Goal: Use online tool/utility: Utilize a website feature to perform a specific function

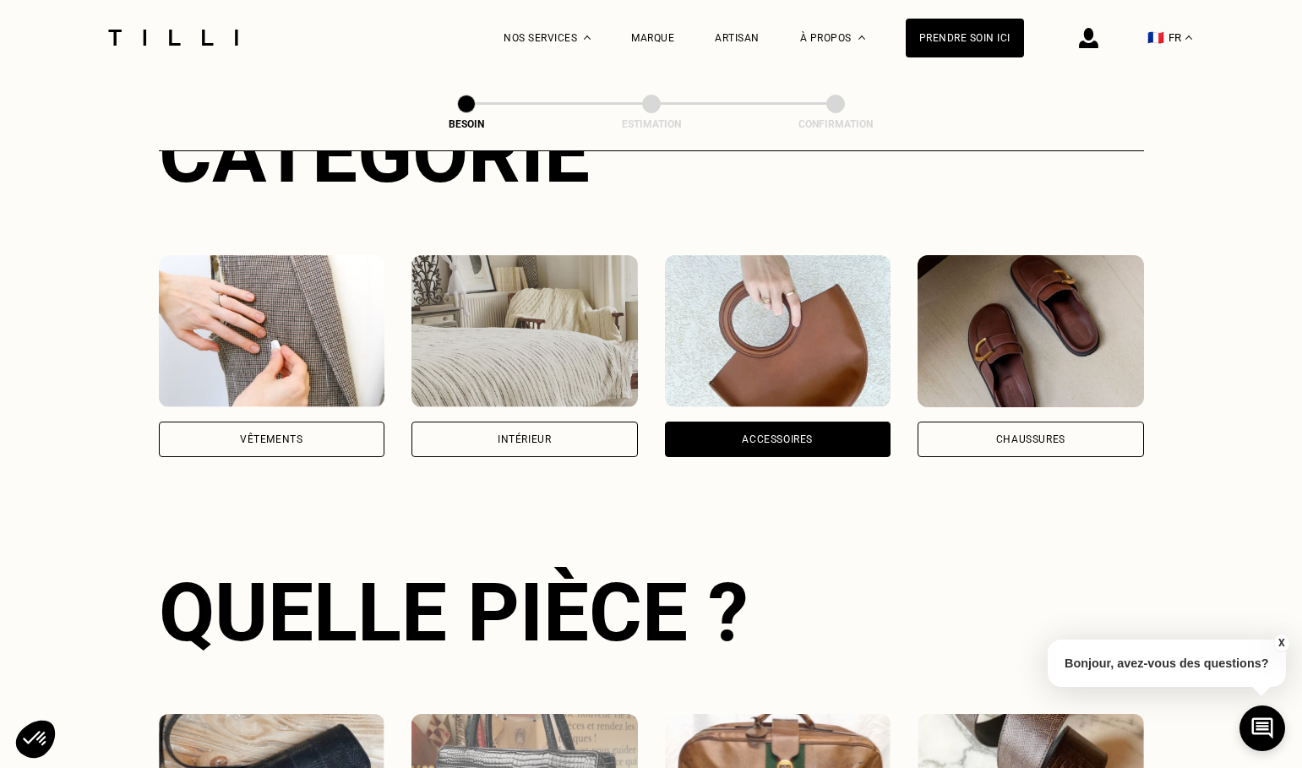
scroll to position [237, 0]
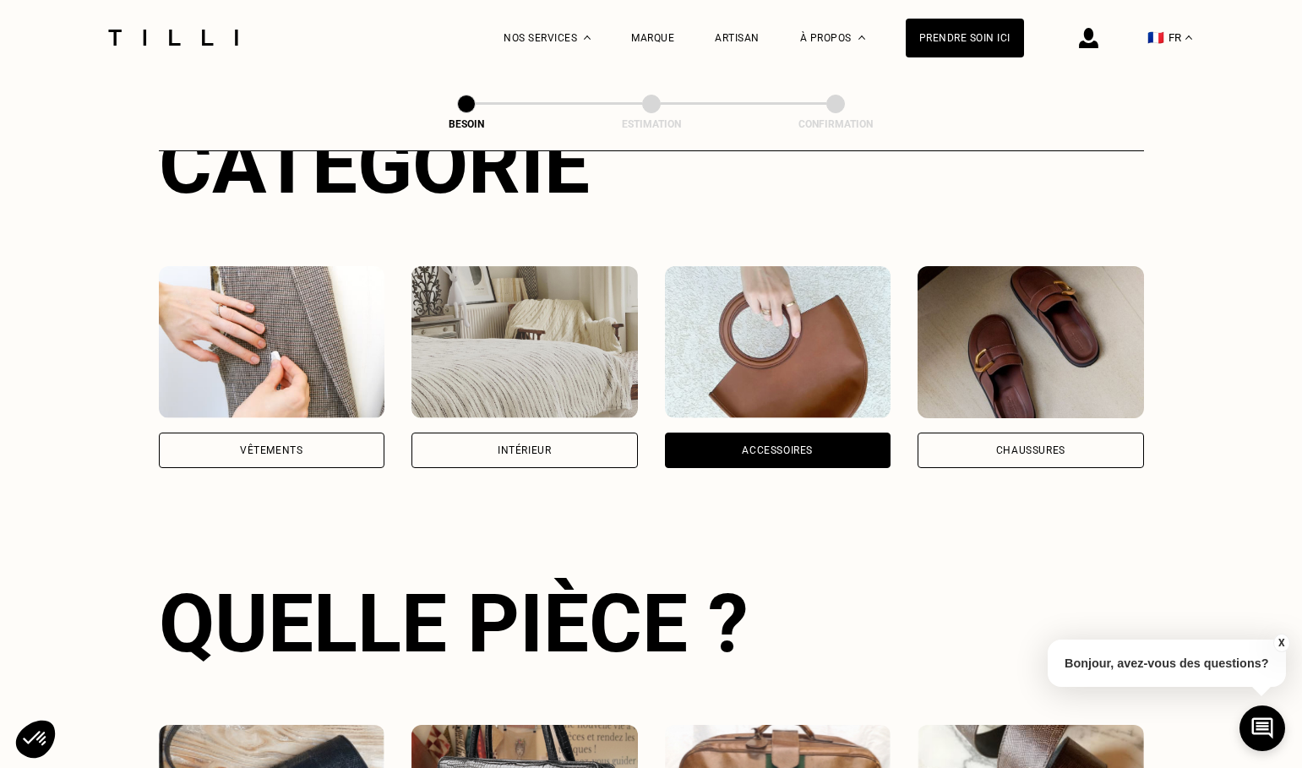
click at [1026, 445] on div "Chaussures" at bounding box center [1030, 450] width 69 height 10
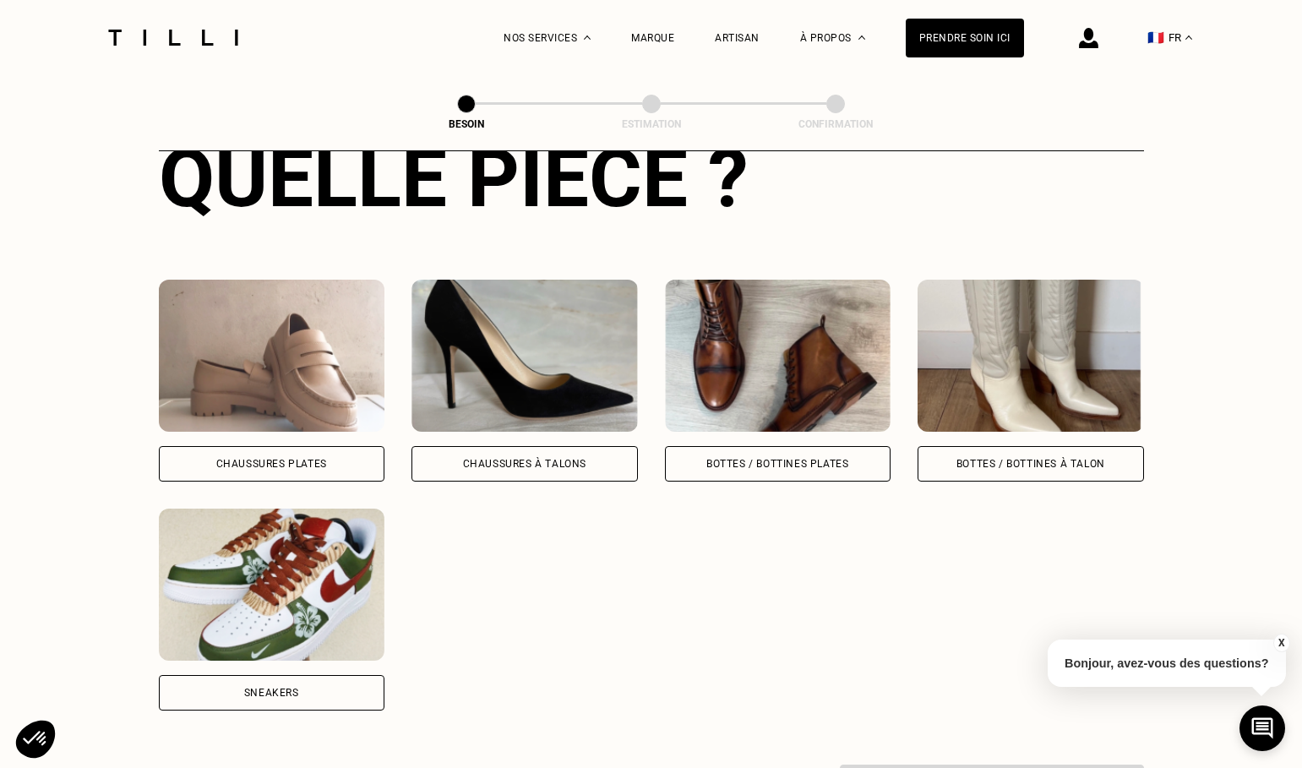
scroll to position [685, 0]
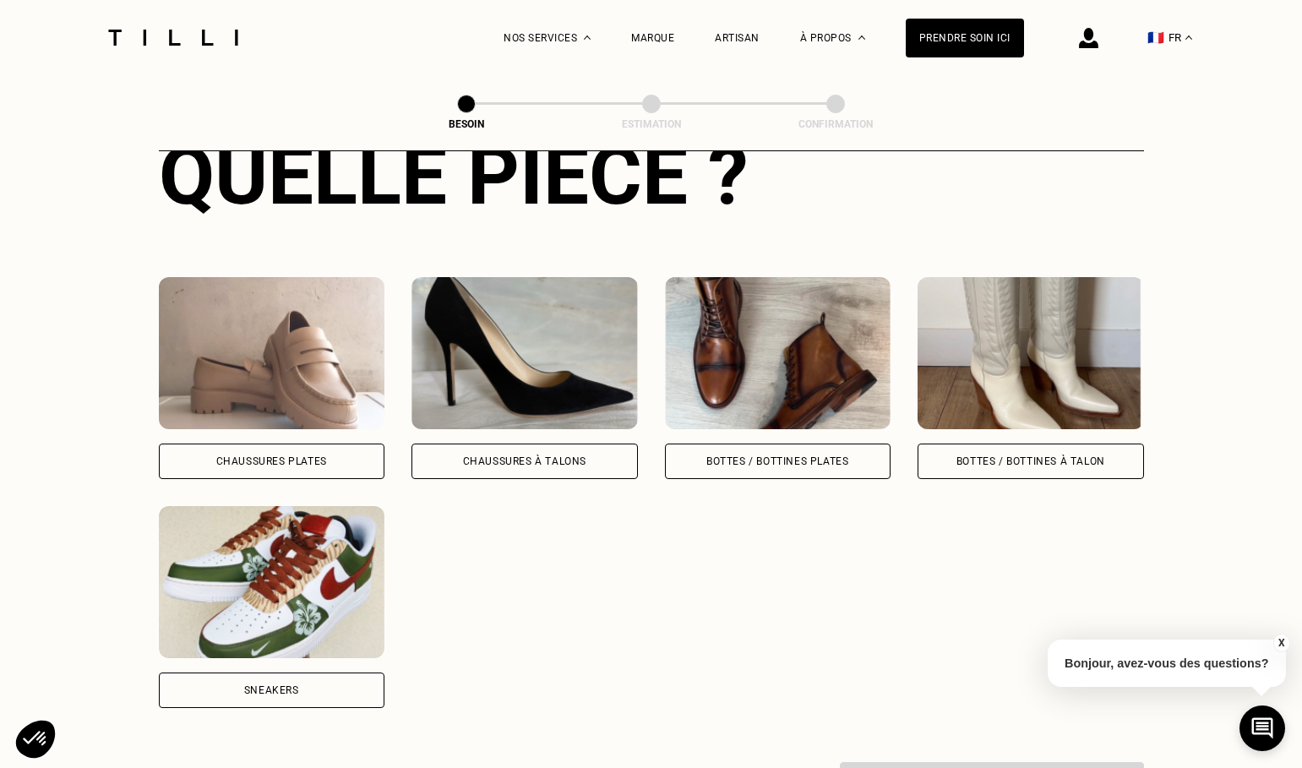
click at [992, 456] on div "Bottes / Bottines à talon" at bounding box center [1031, 461] width 149 height 10
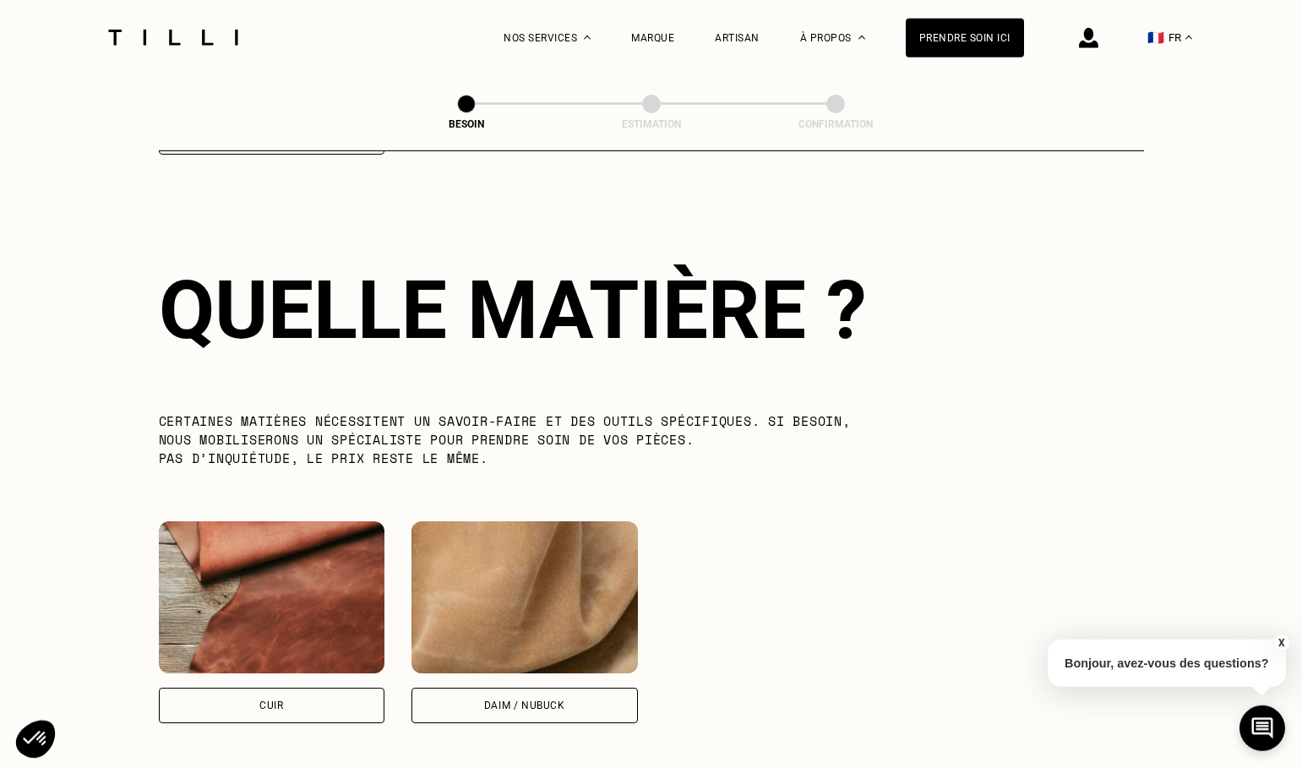
scroll to position [1240, 0]
click at [280, 695] on div "Cuir" at bounding box center [272, 704] width 226 height 35
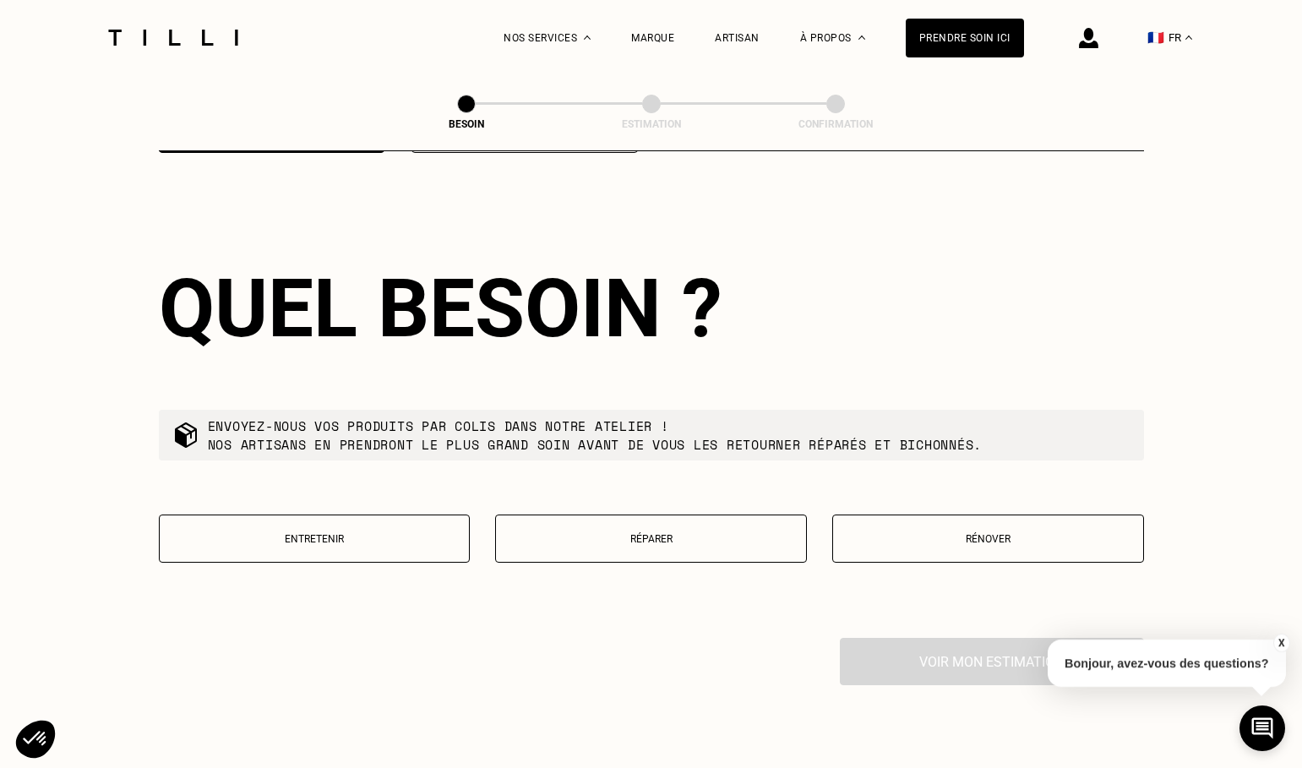
scroll to position [1810, 0]
click at [716, 532] on p "Réparer" at bounding box center [650, 538] width 293 height 12
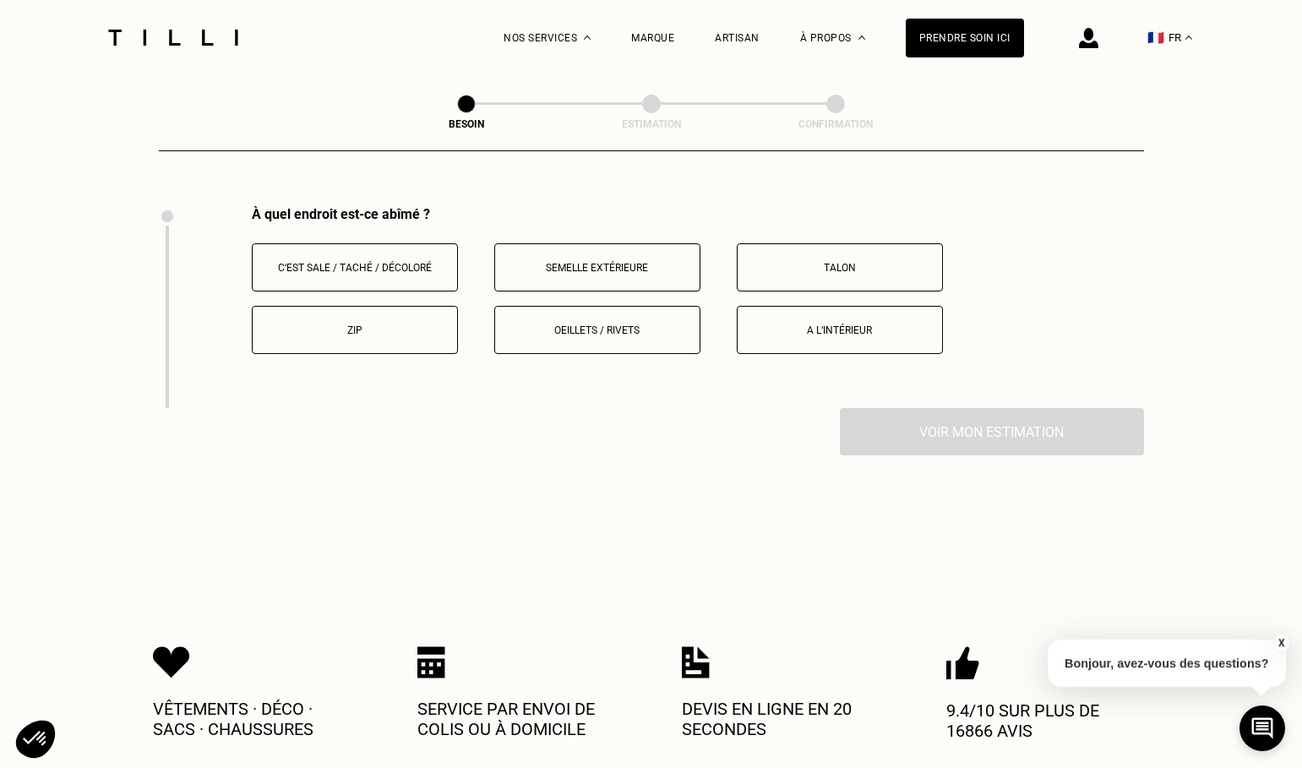
scroll to position [2243, 0]
click at [544, 260] on p "Semelle extérieure" at bounding box center [598, 266] width 188 height 12
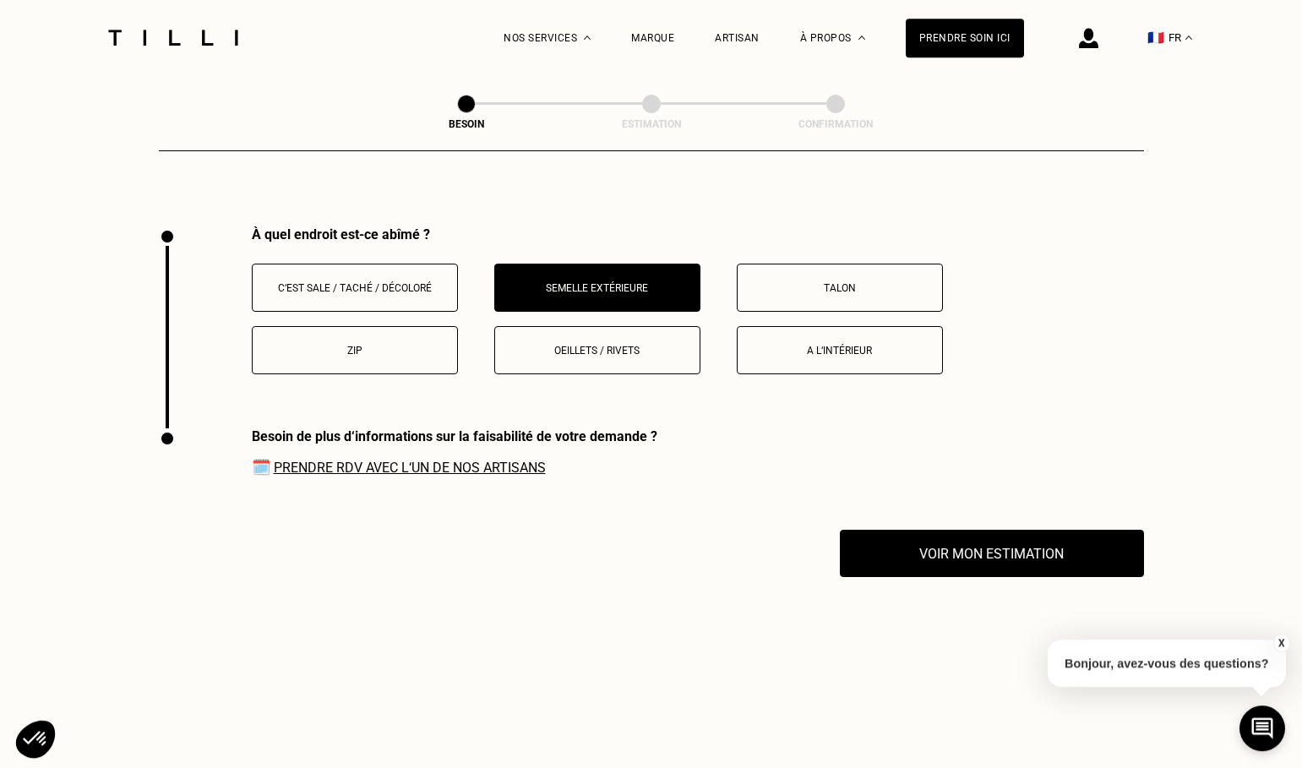
scroll to position [2216, 0]
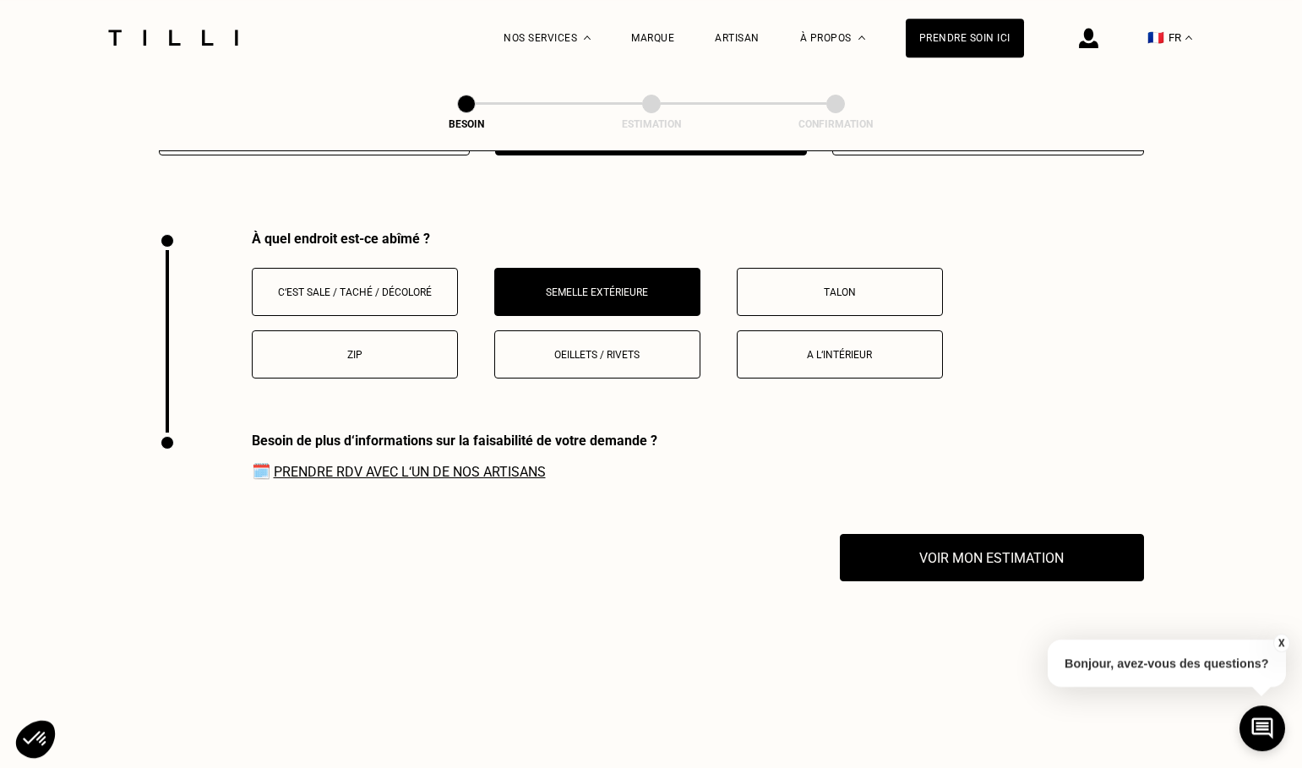
click at [802, 284] on button "Talon" at bounding box center [840, 292] width 206 height 48
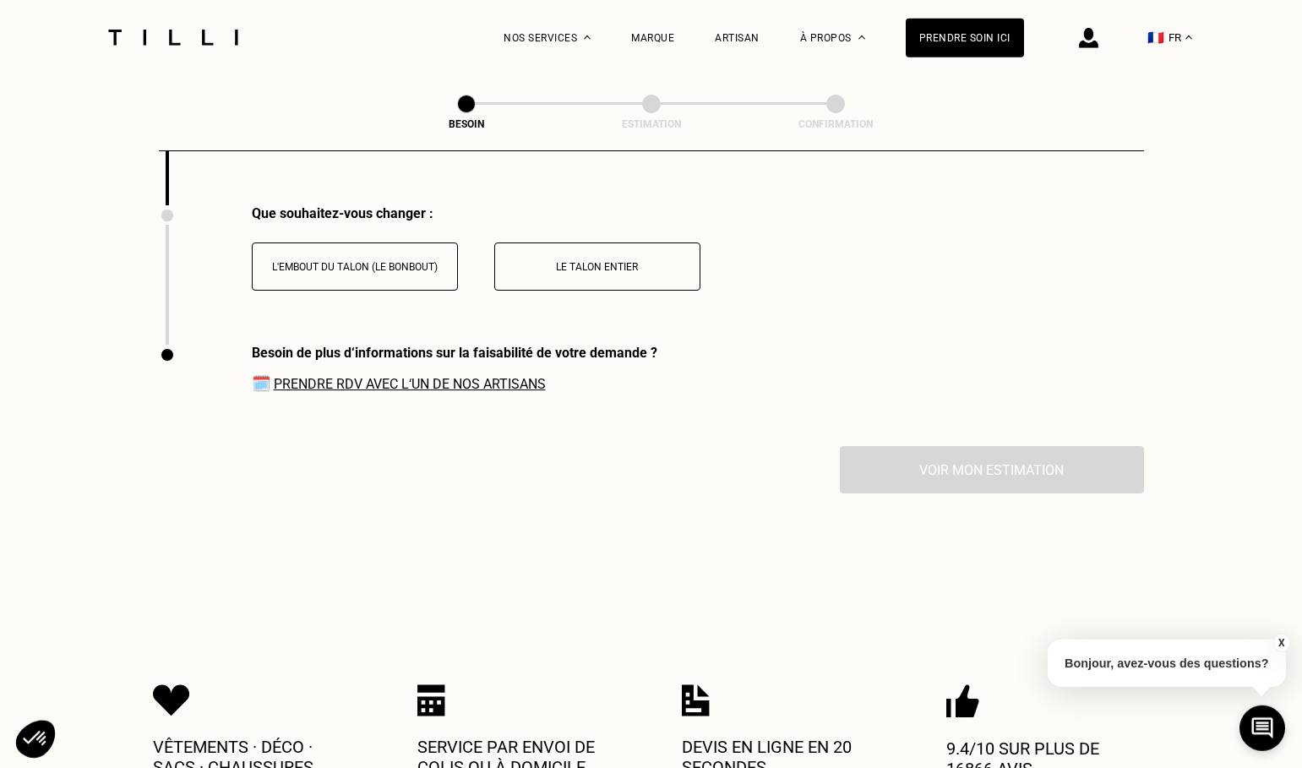
scroll to position [2445, 0]
click at [586, 260] on p "Le talon entier" at bounding box center [598, 266] width 188 height 12
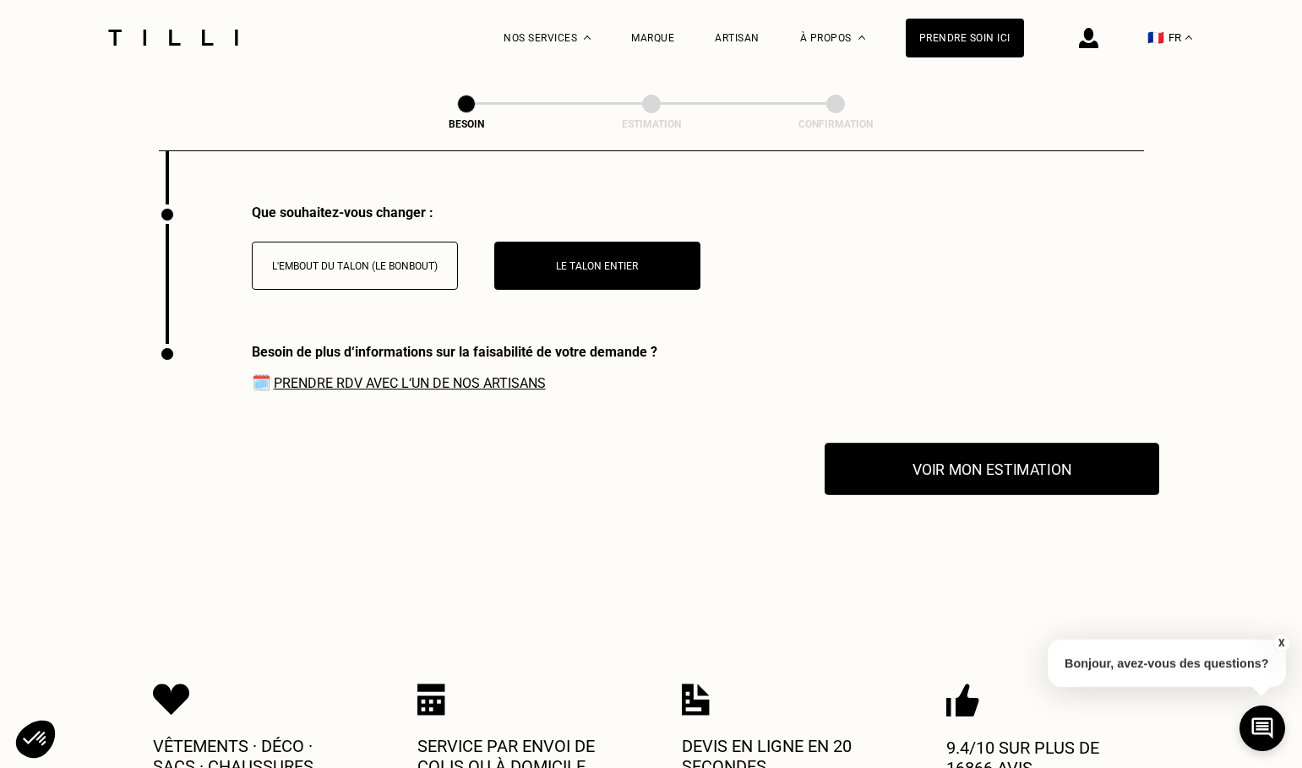
click at [954, 471] on button "Voir mon estimation" at bounding box center [992, 469] width 335 height 52
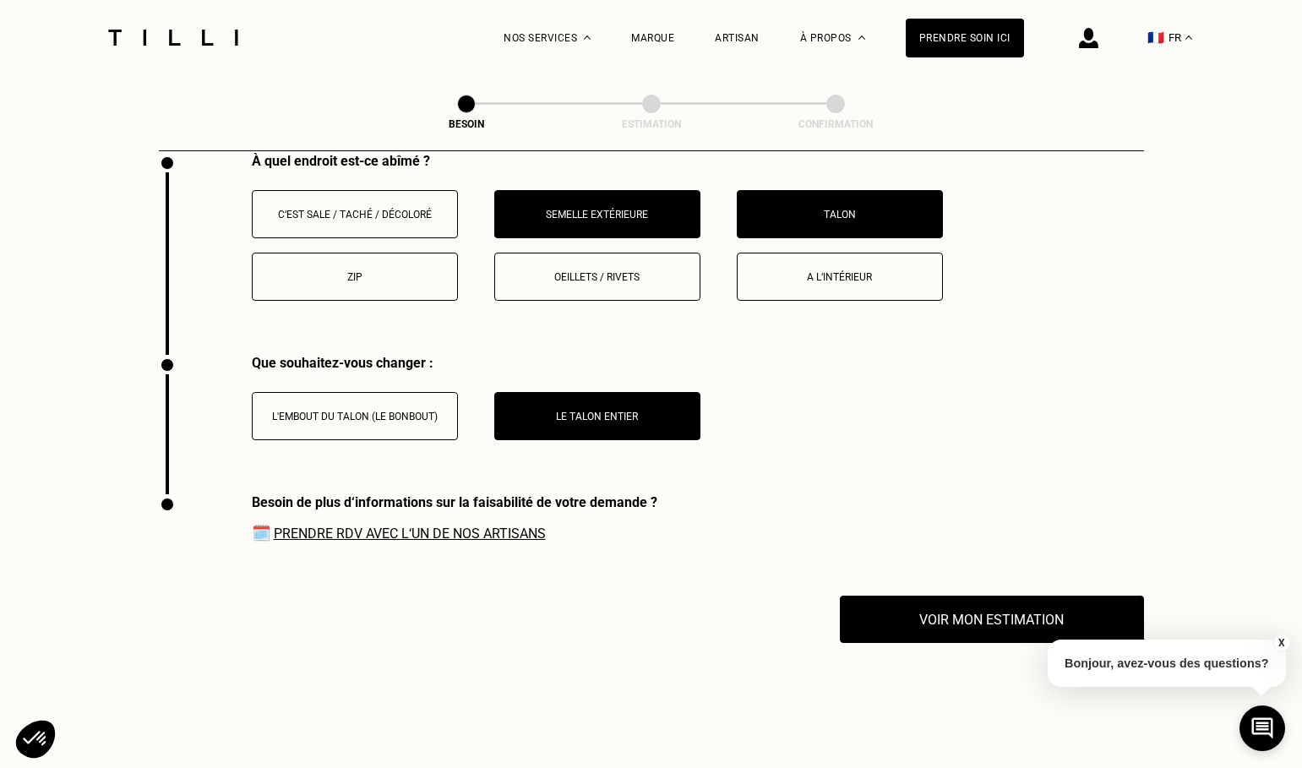
scroll to position [2296, 0]
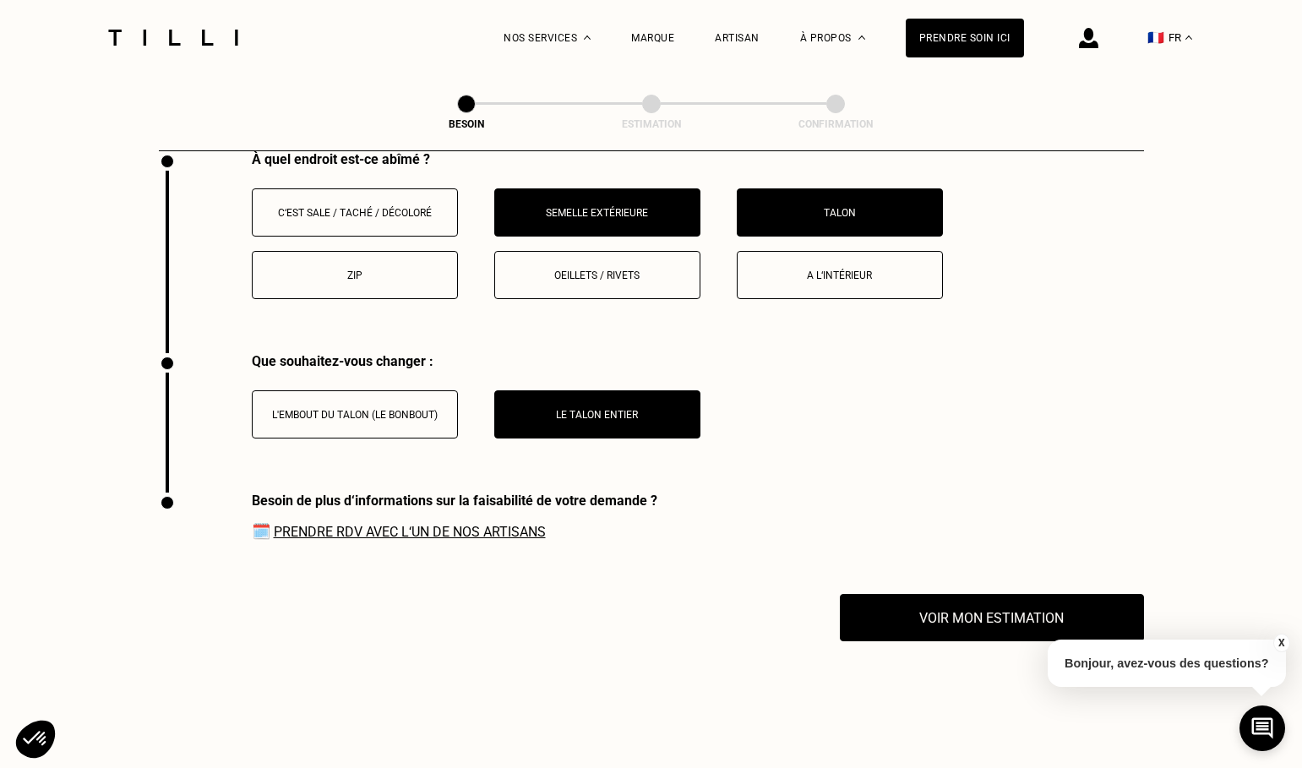
click at [383, 407] on button "L'embout du talon (le bonbout)" at bounding box center [355, 414] width 206 height 48
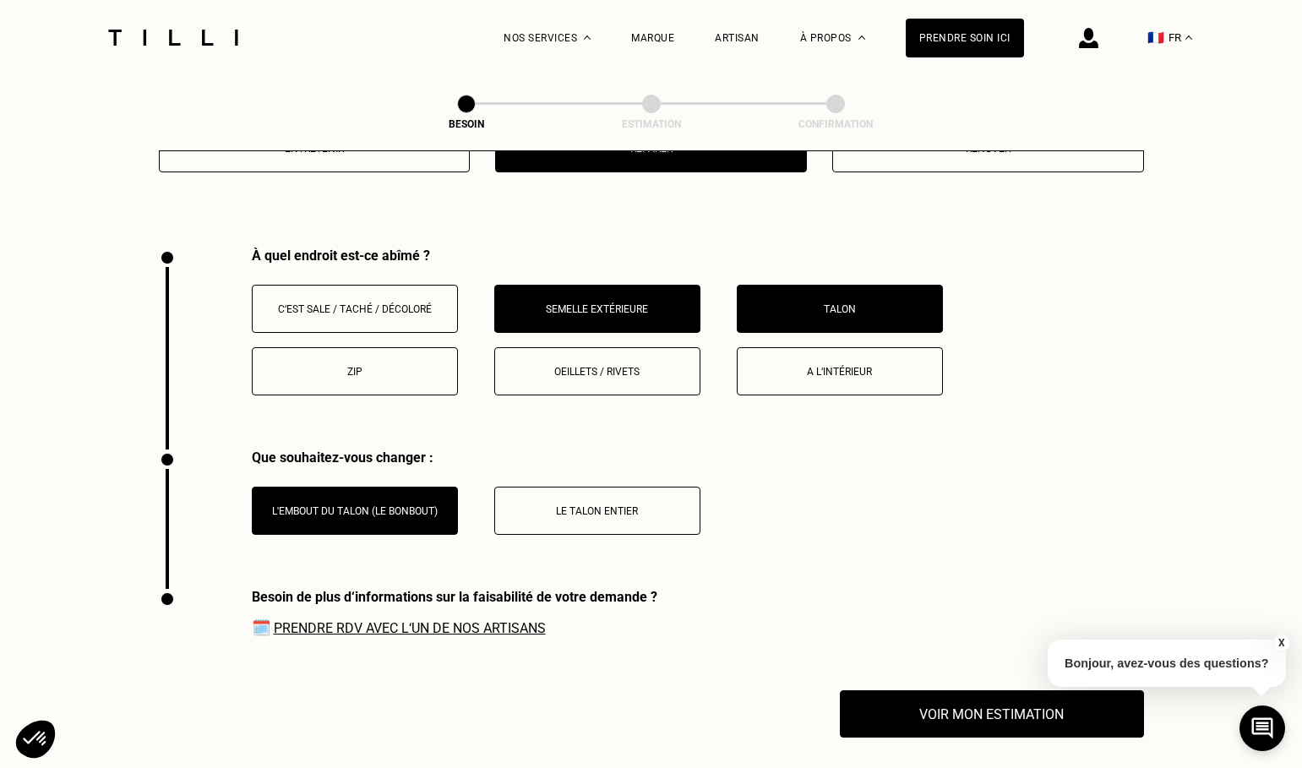
scroll to position [2198, 0]
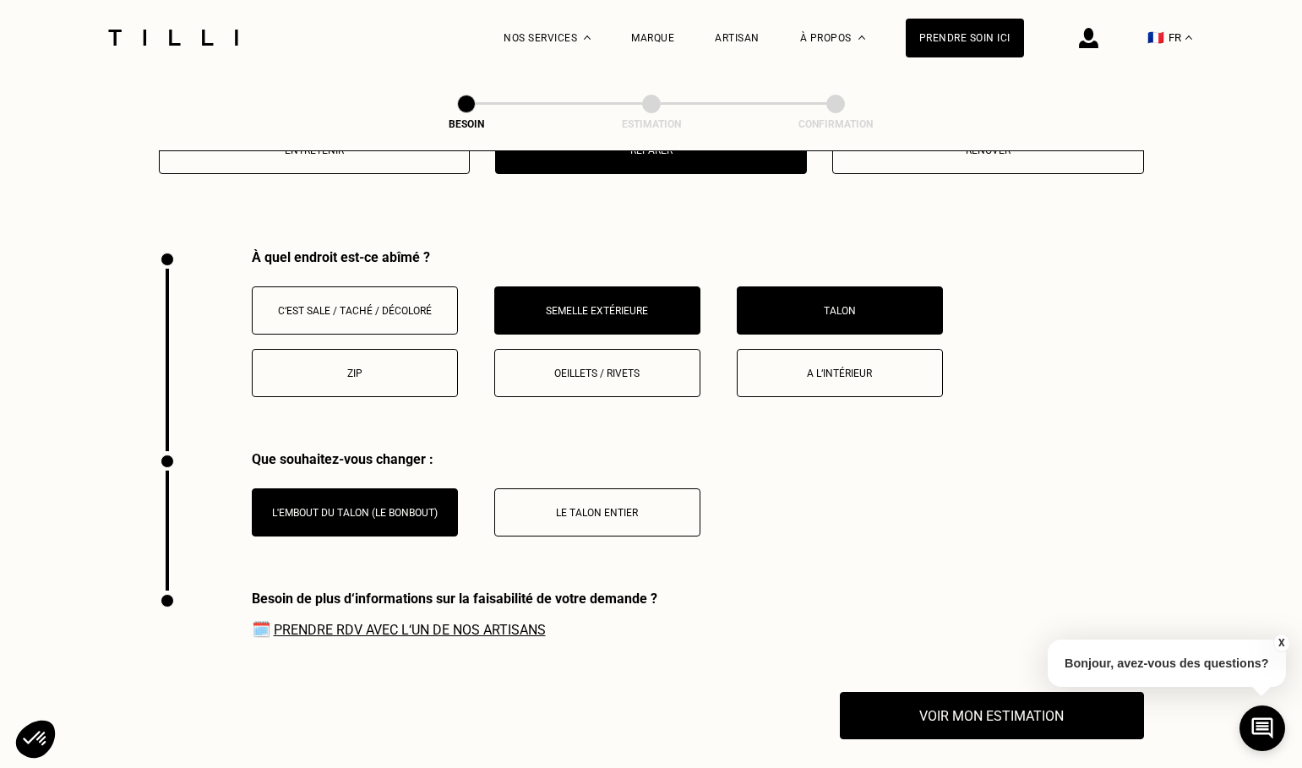
click at [799, 305] on p "Talon" at bounding box center [840, 311] width 188 height 12
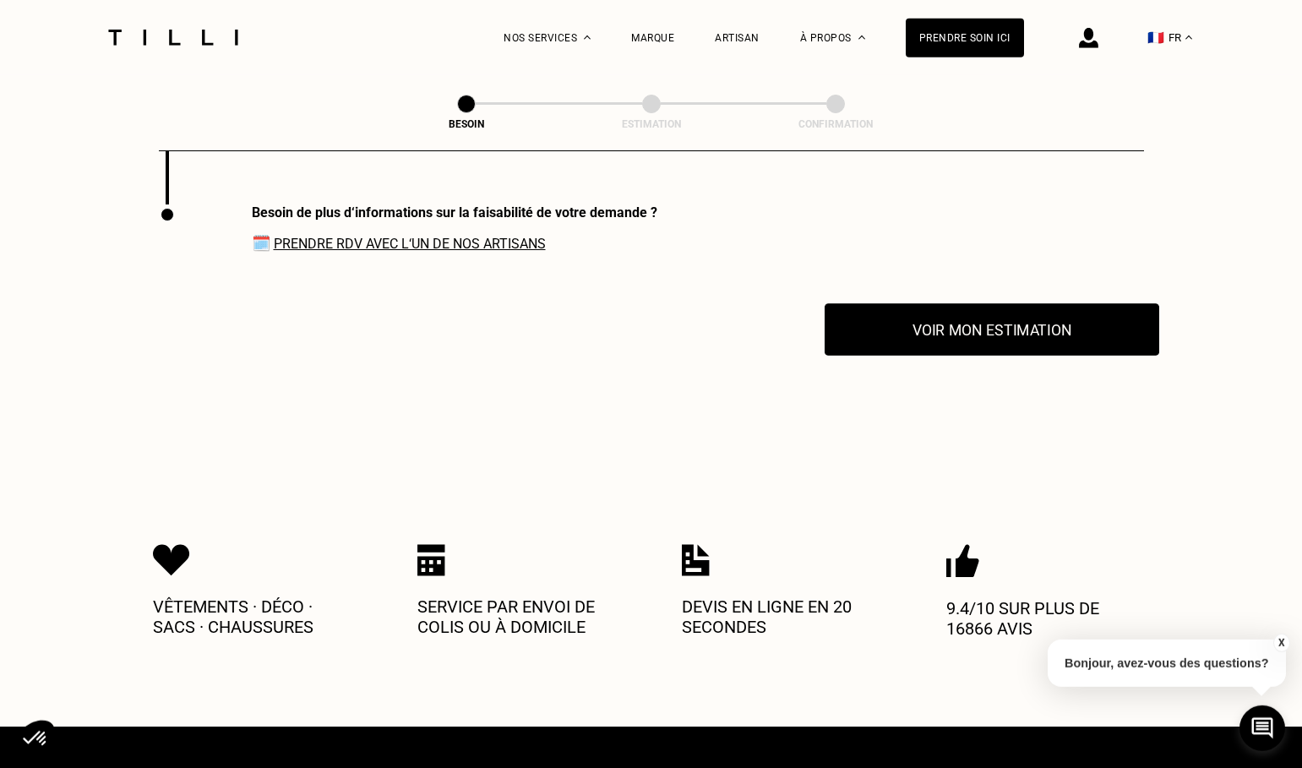
scroll to position [2445, 0]
click at [962, 303] on button "Voir mon estimation" at bounding box center [992, 329] width 335 height 52
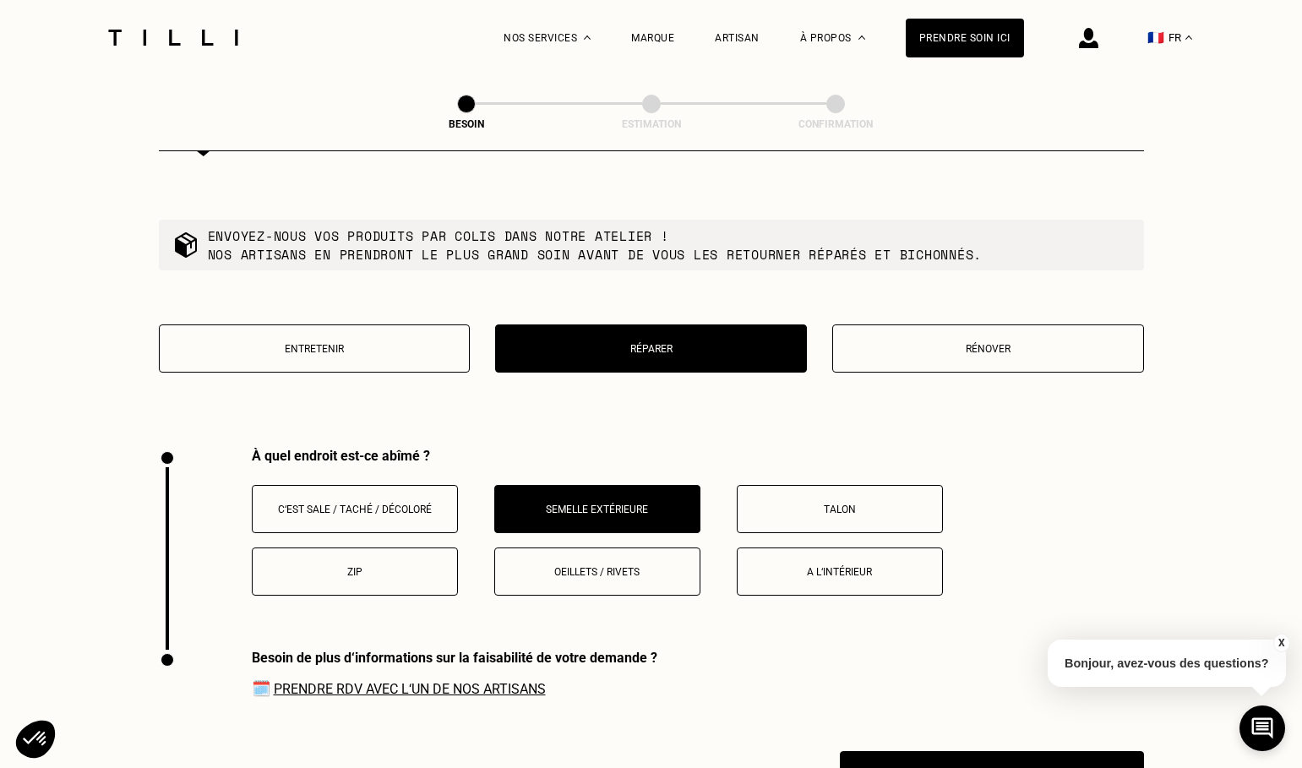
scroll to position [2009, 0]
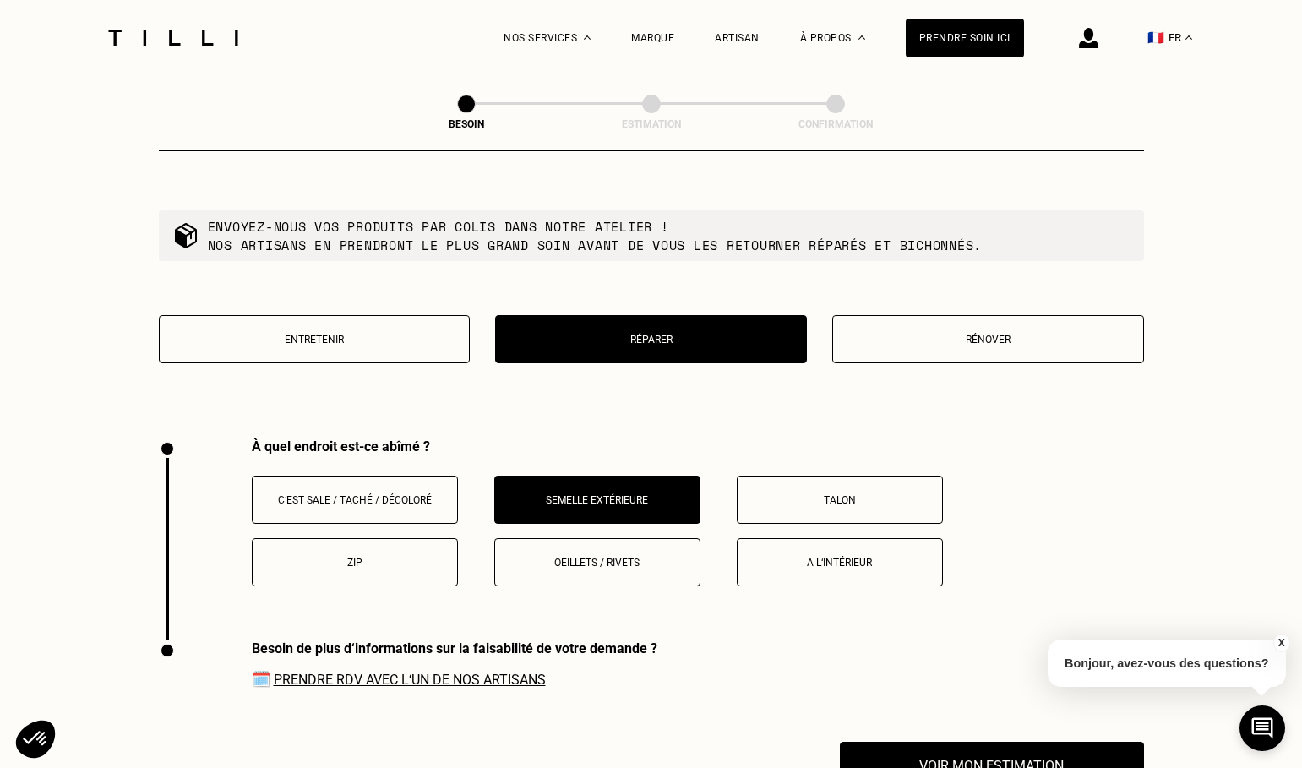
click at [960, 334] on p "Rénover" at bounding box center [988, 340] width 293 height 12
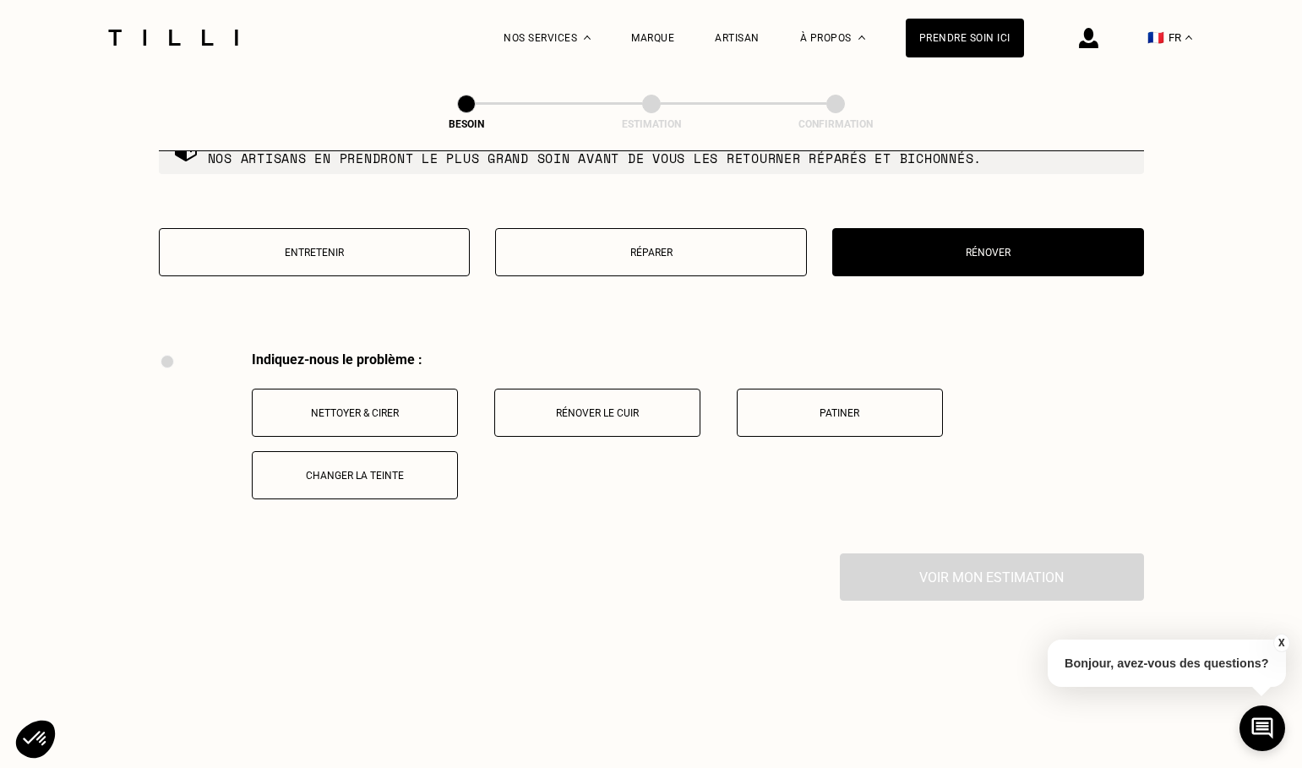
scroll to position [2095, 0]
click at [556, 249] on button "Réparer" at bounding box center [651, 253] width 312 height 48
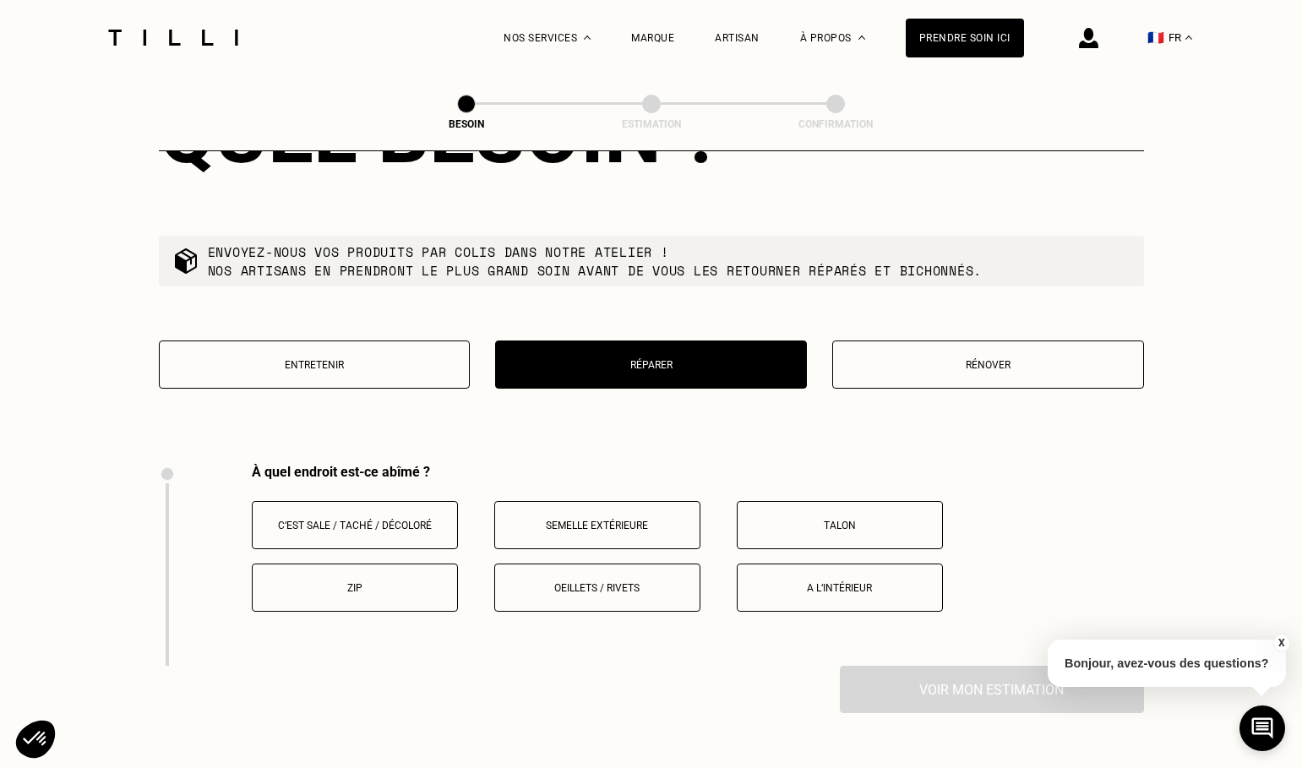
scroll to position [1976, 0]
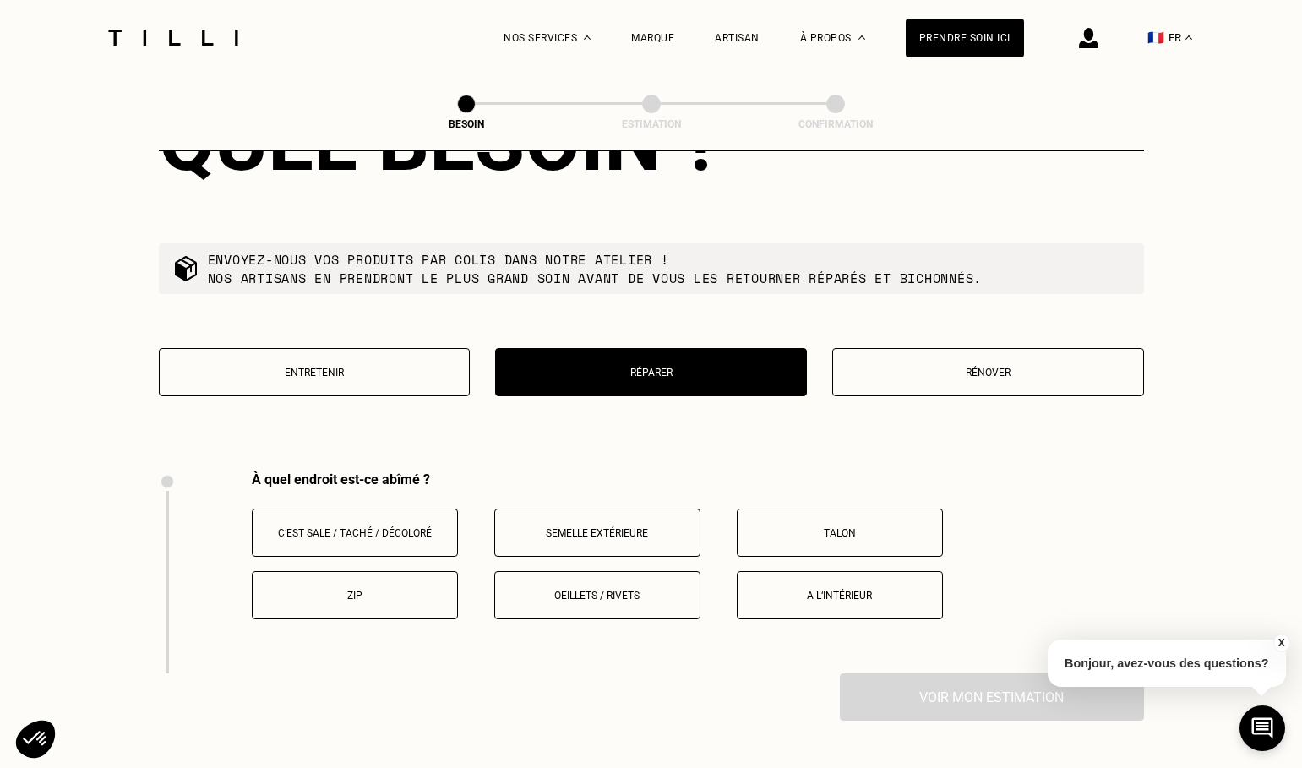
click at [573, 527] on p "Semelle extérieure" at bounding box center [598, 533] width 188 height 12
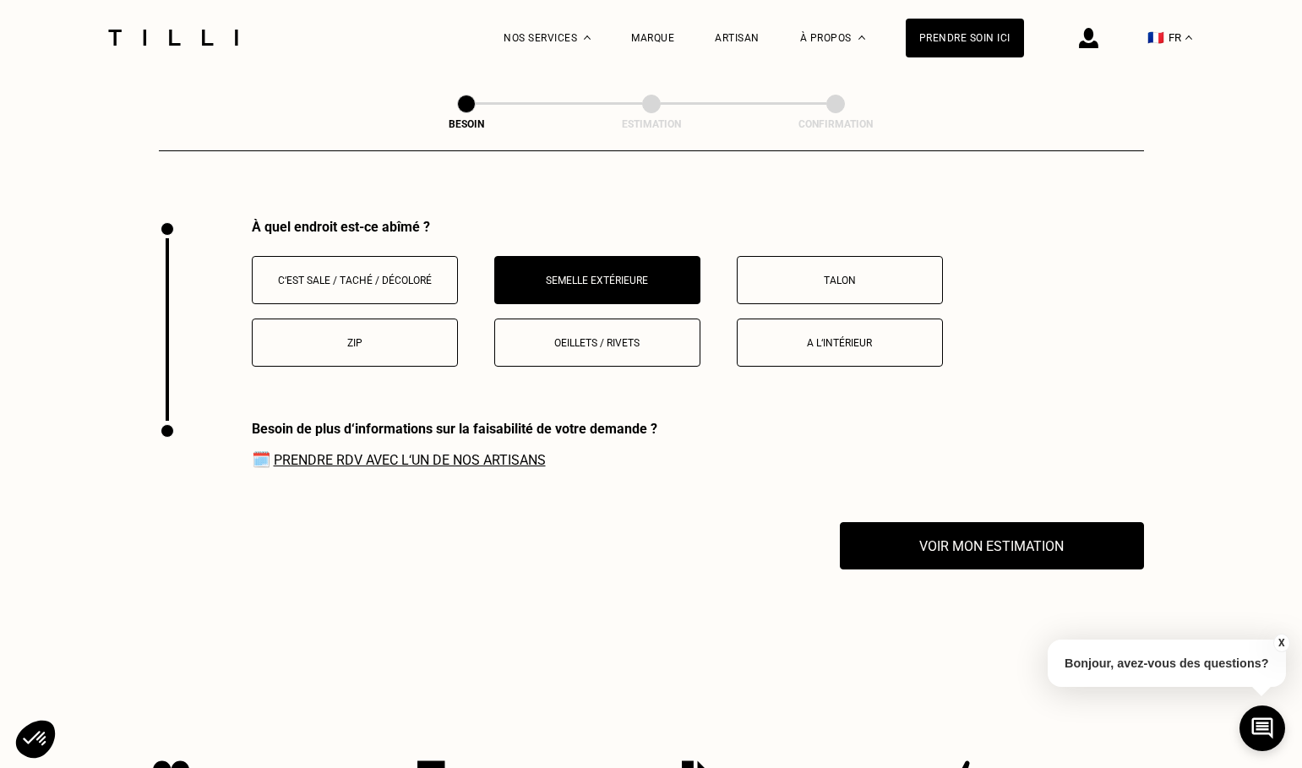
scroll to position [2221, 0]
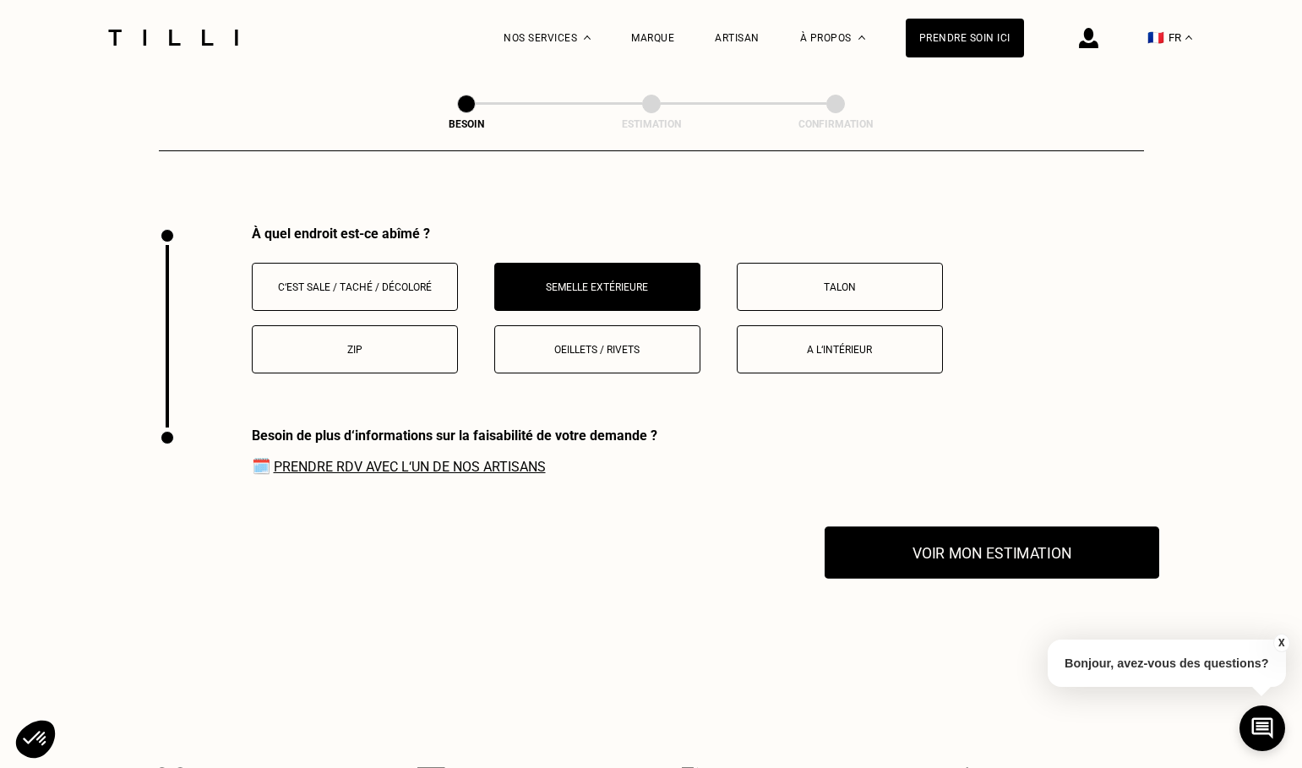
click at [908, 546] on button "Voir mon estimation" at bounding box center [992, 552] width 335 height 52
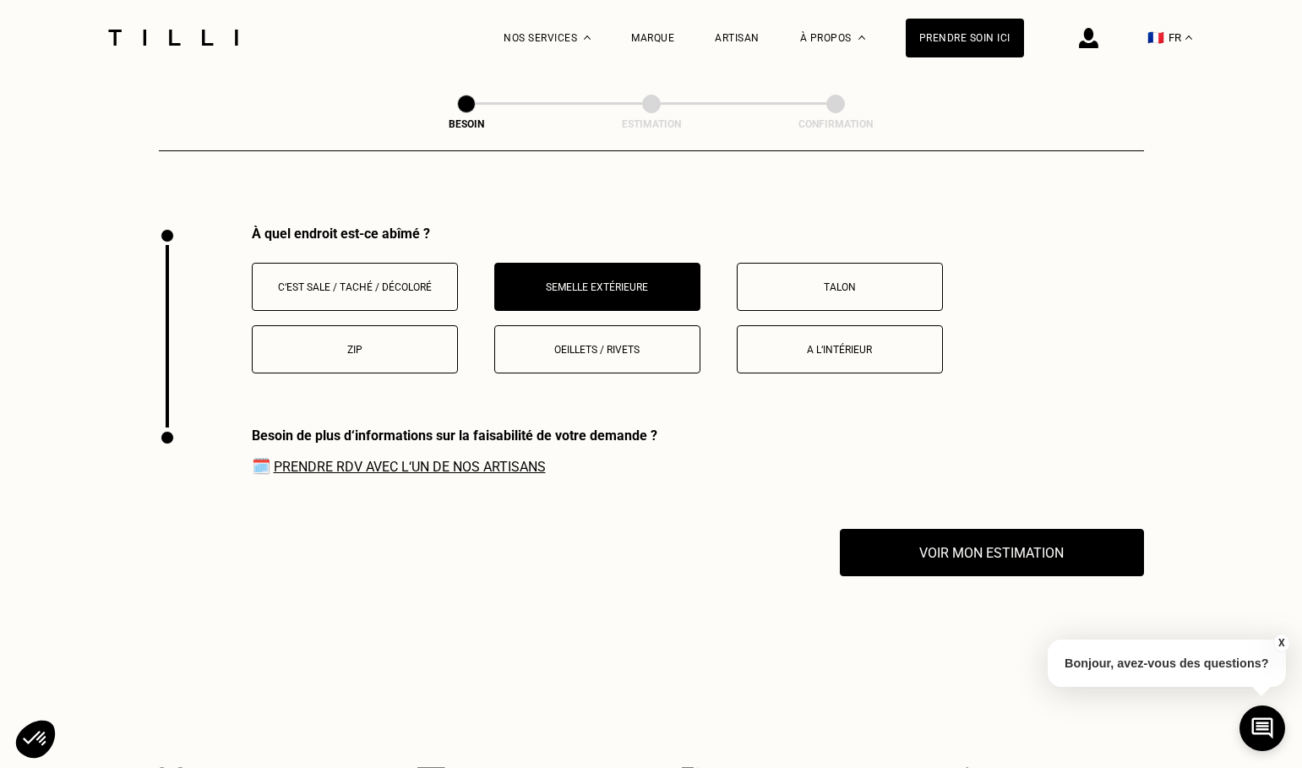
click at [806, 291] on button "Talon" at bounding box center [840, 287] width 206 height 48
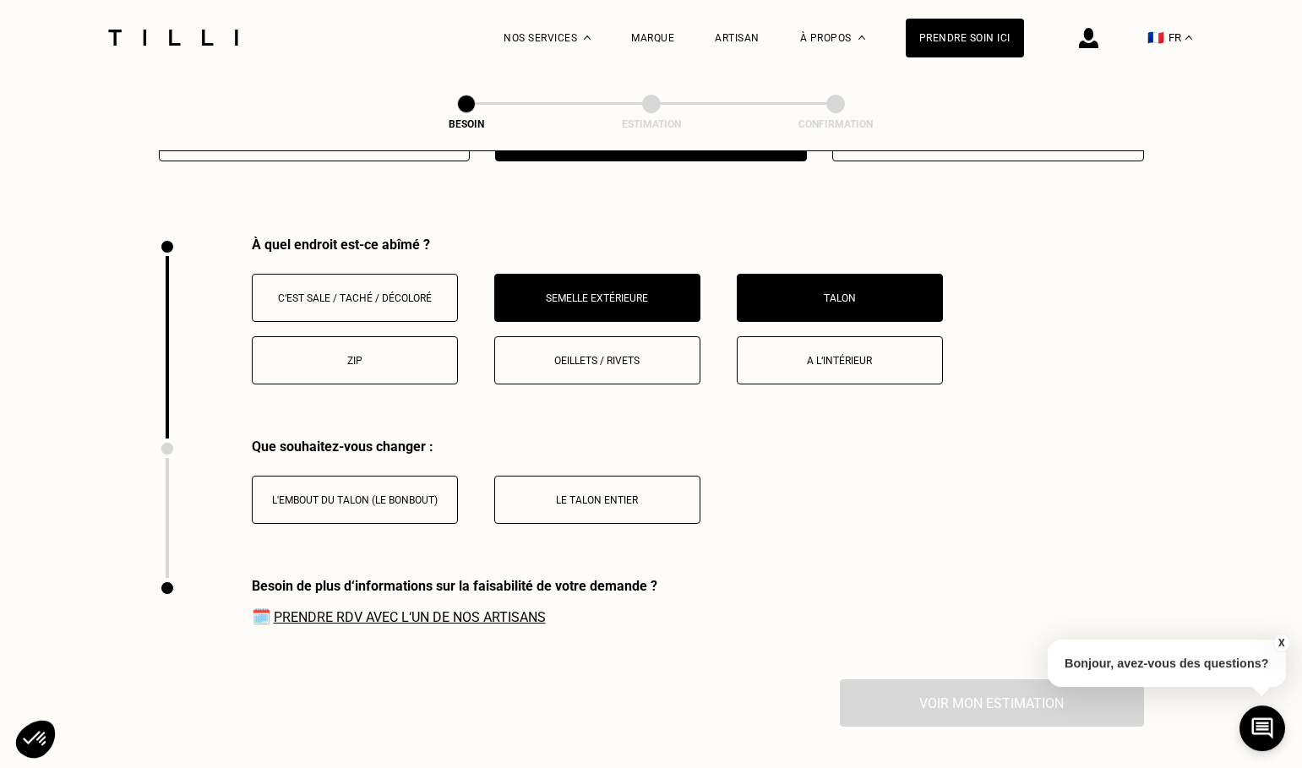
scroll to position [2199, 0]
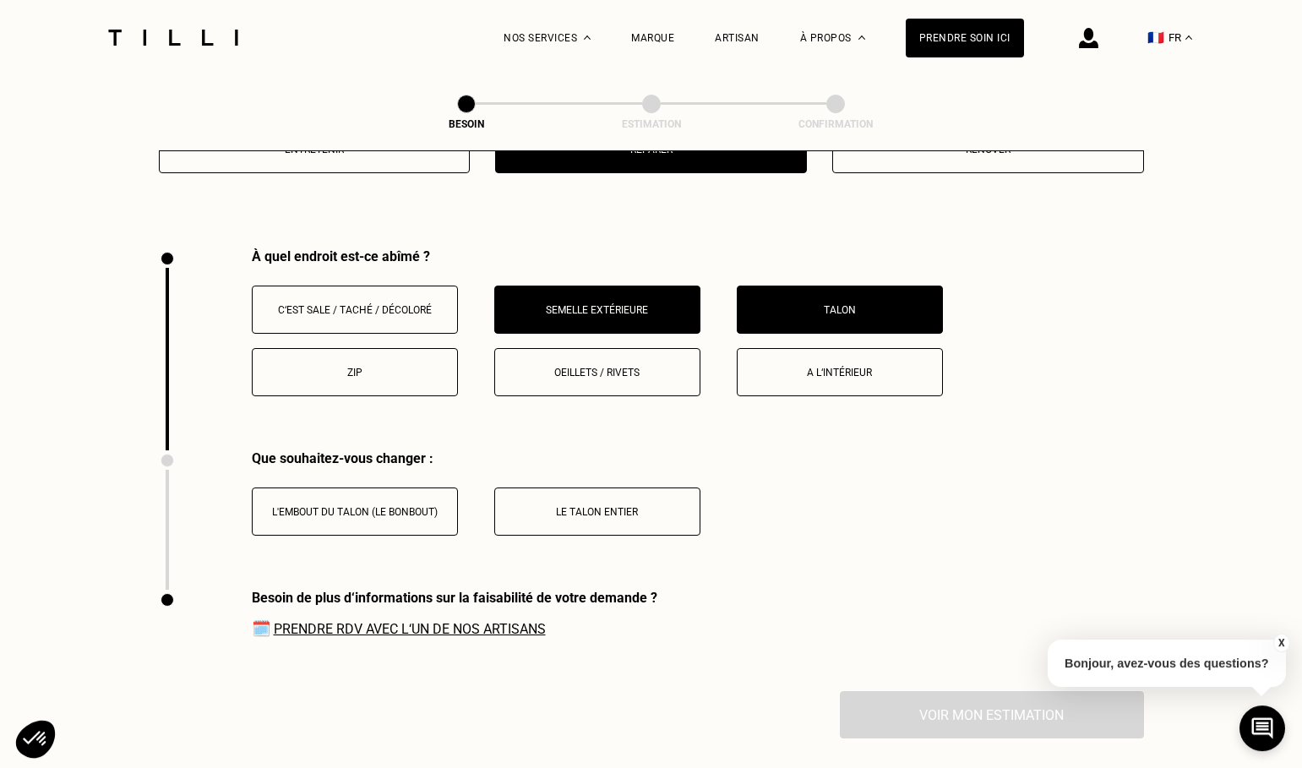
click at [570, 304] on p "Semelle extérieure" at bounding box center [598, 310] width 188 height 12
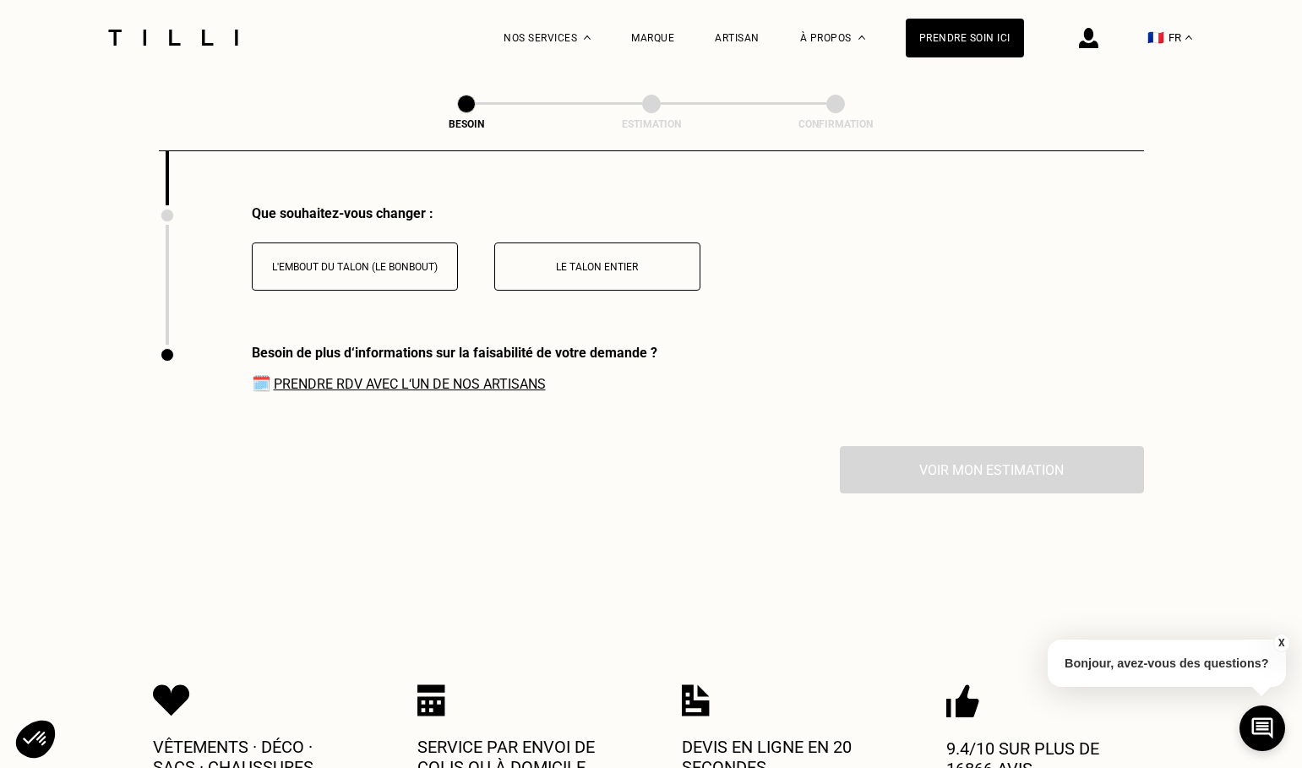
scroll to position [2445, 0]
click at [347, 226] on div "Que souhaitez-vous changer : L'embout du talon (le bonbout) Le talon entier" at bounding box center [476, 246] width 449 height 85
click at [335, 260] on p "L'embout du talon (le bonbout)" at bounding box center [355, 266] width 188 height 12
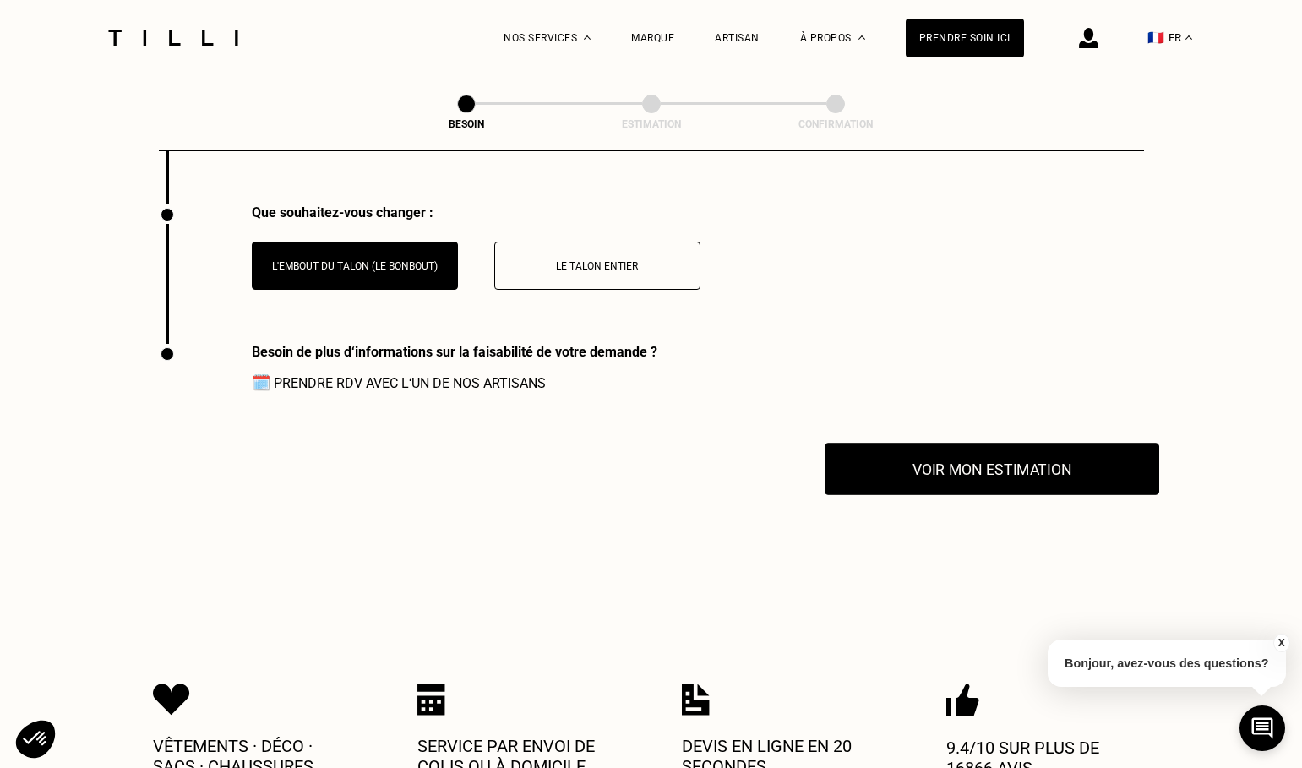
click at [930, 455] on button "Voir mon estimation" at bounding box center [992, 469] width 335 height 52
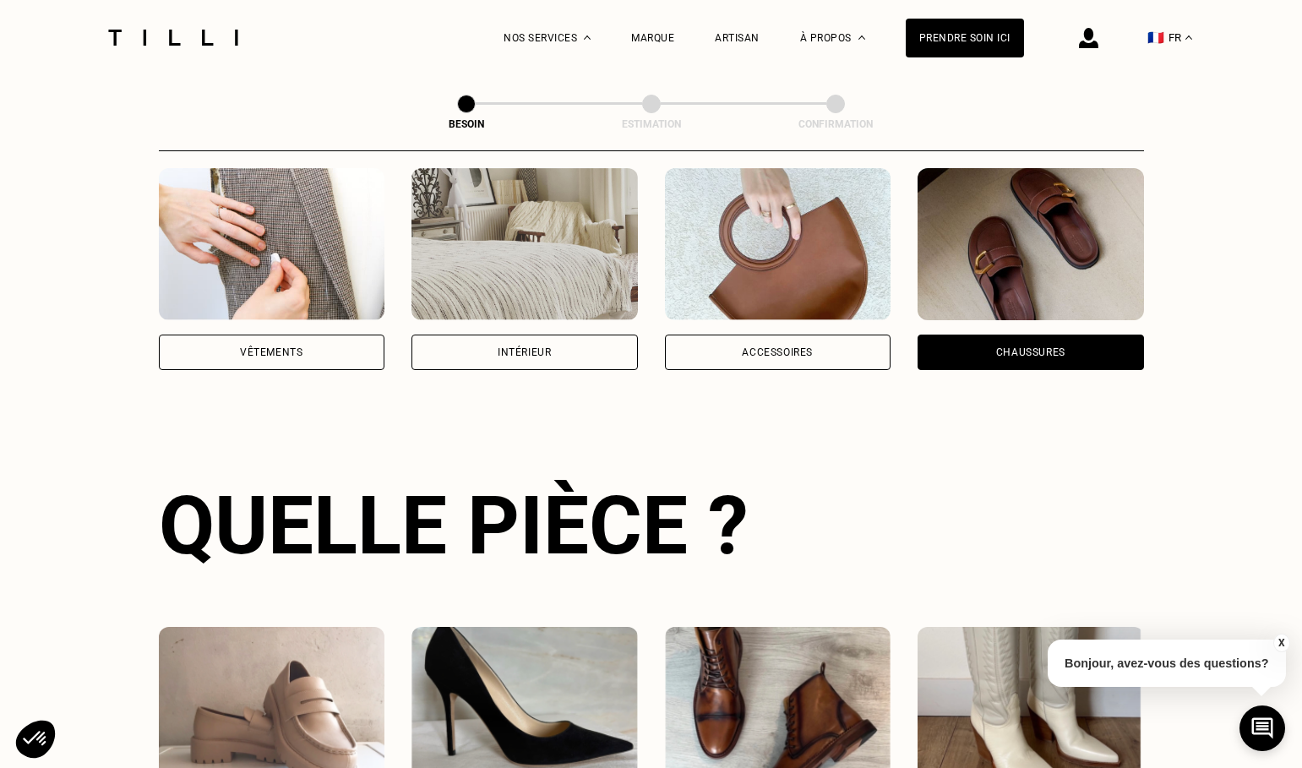
scroll to position [300, 0]
